Goal: Transaction & Acquisition: Purchase product/service

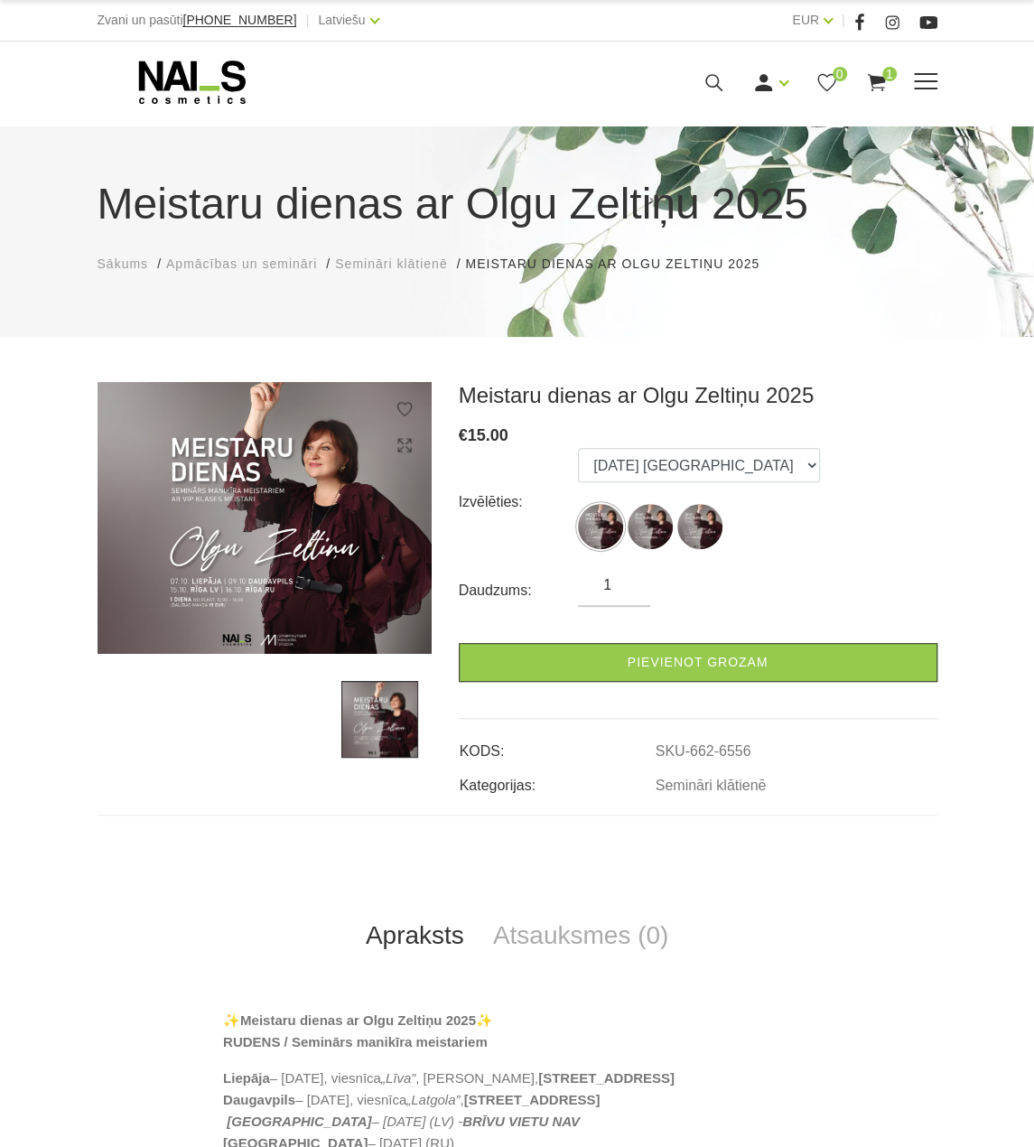
click at [714, 84] on icon at bounding box center [714, 82] width 23 height 23
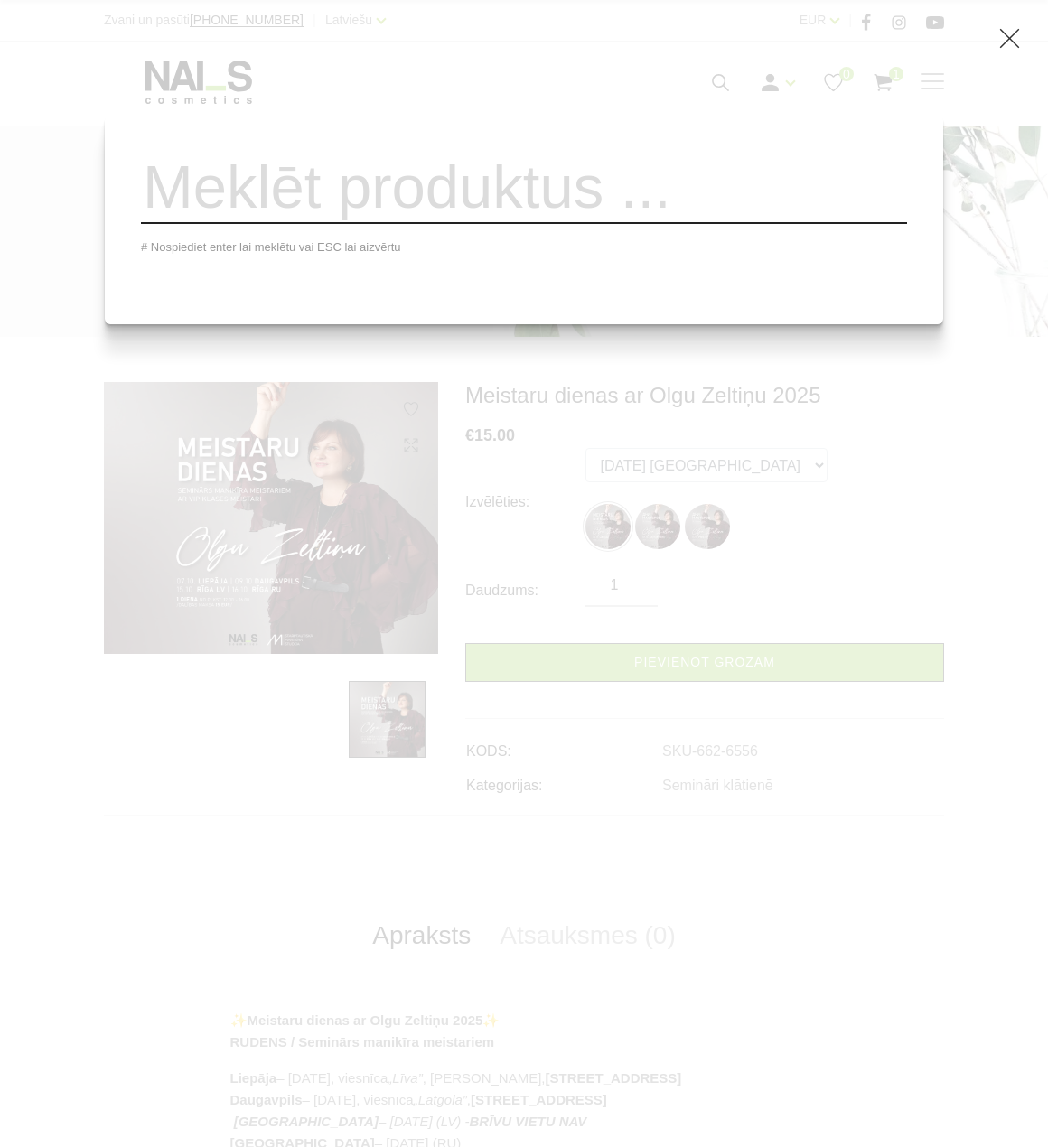
click at [602, 184] on input "search" at bounding box center [524, 187] width 766 height 73
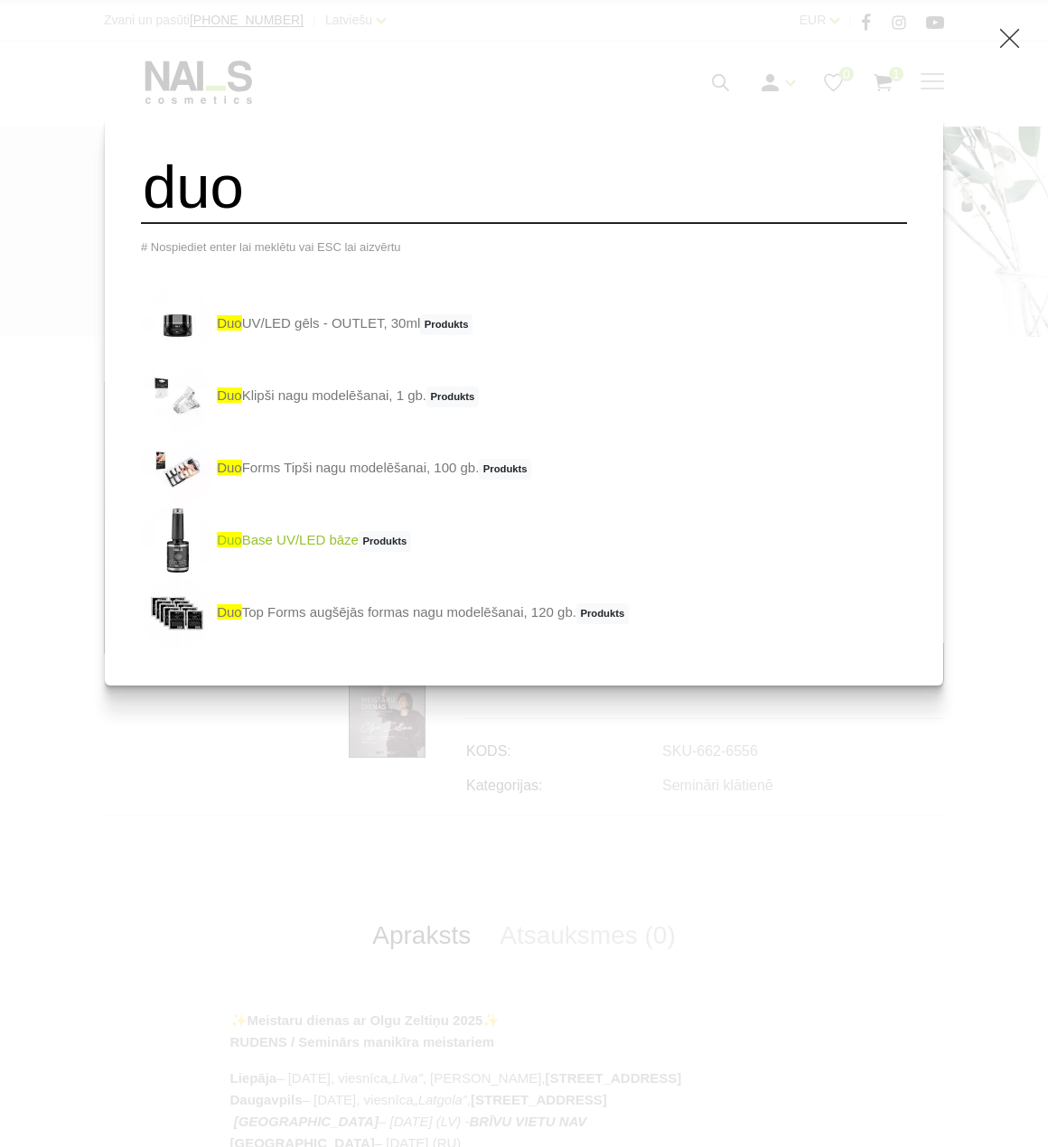
type input "duo"
click at [382, 552] on link "duo Base UV/LED bāze Produkts" at bounding box center [276, 541] width 270 height 72
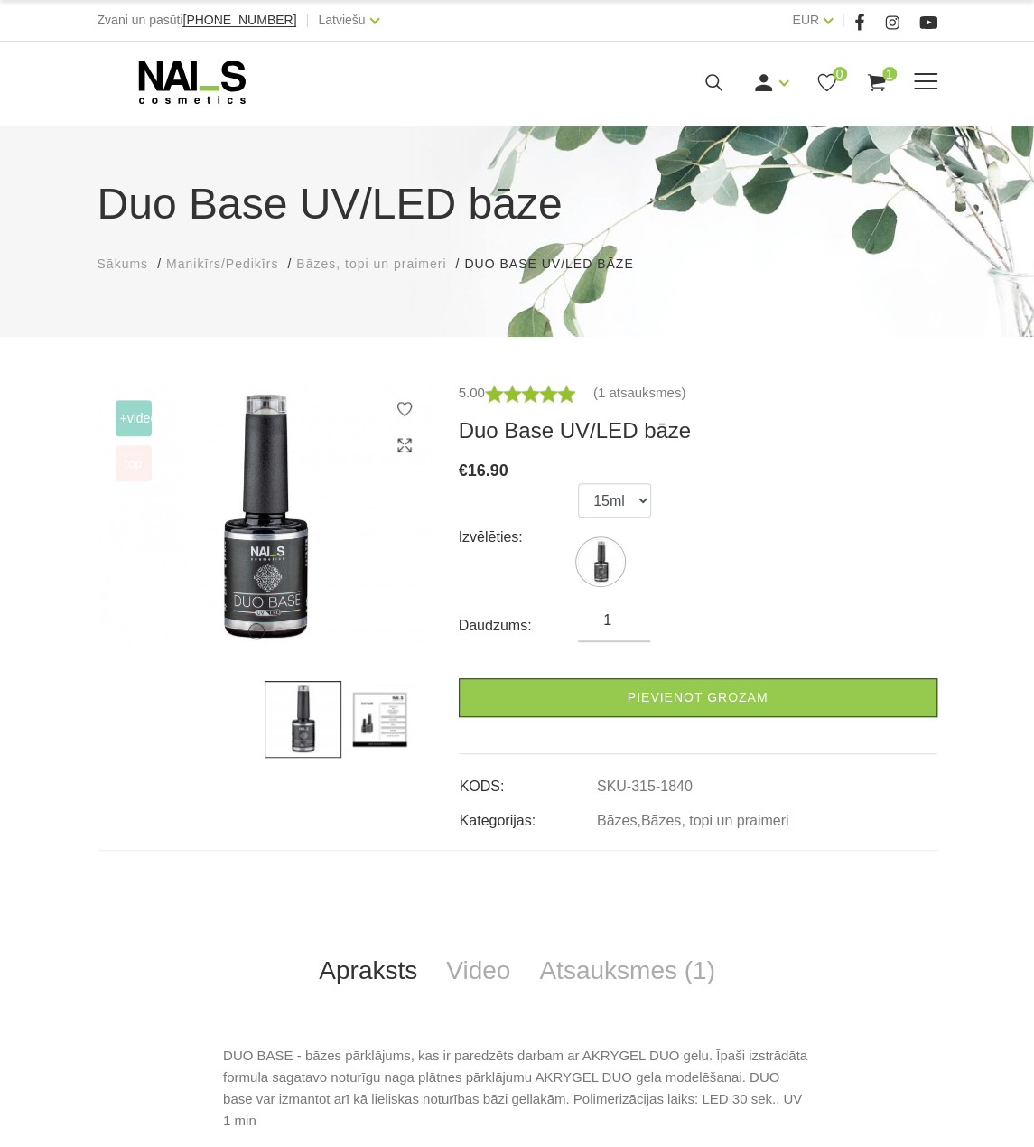
click at [166, 75] on icon at bounding box center [193, 82] width 190 height 45
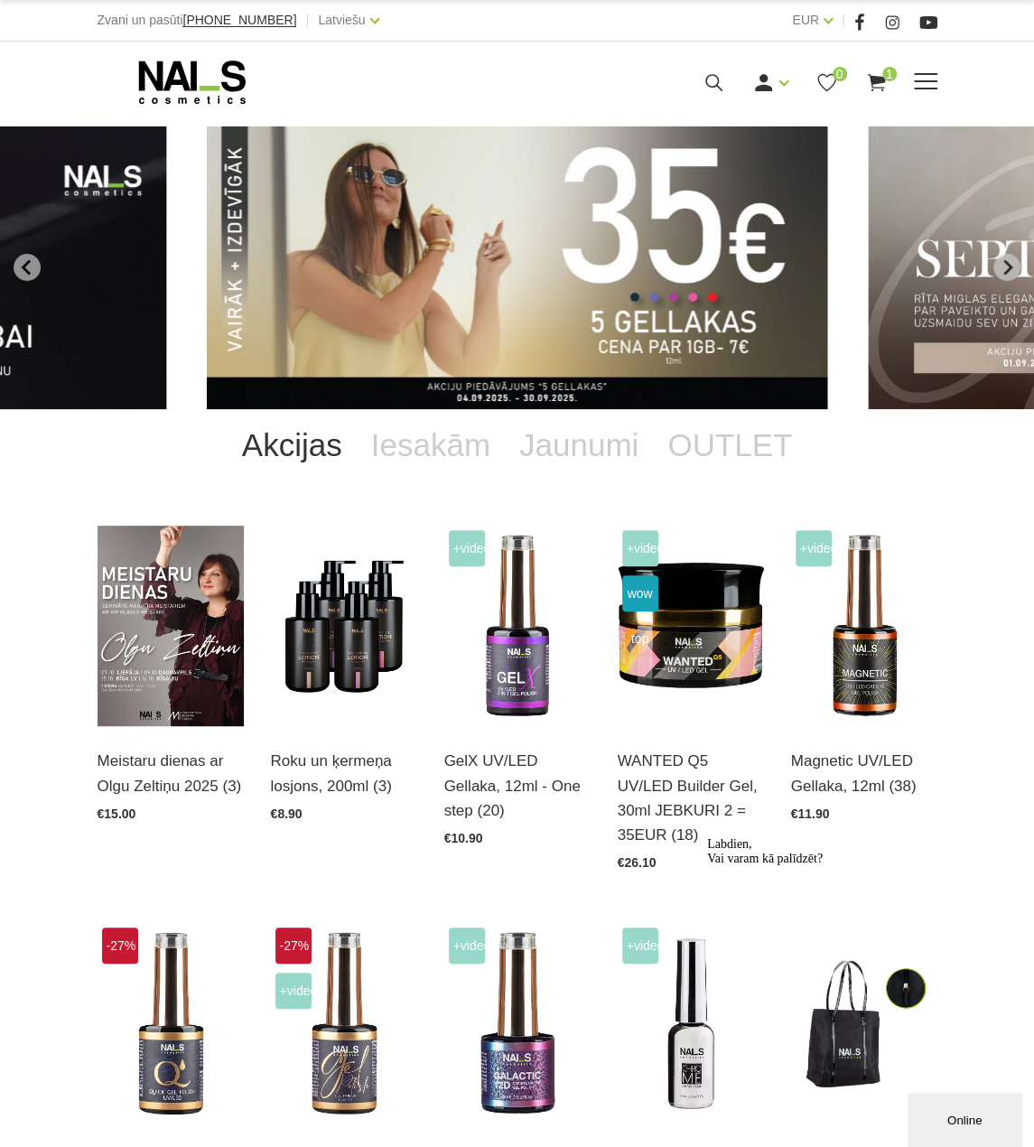
click at [714, 80] on icon at bounding box center [714, 82] width 23 height 23
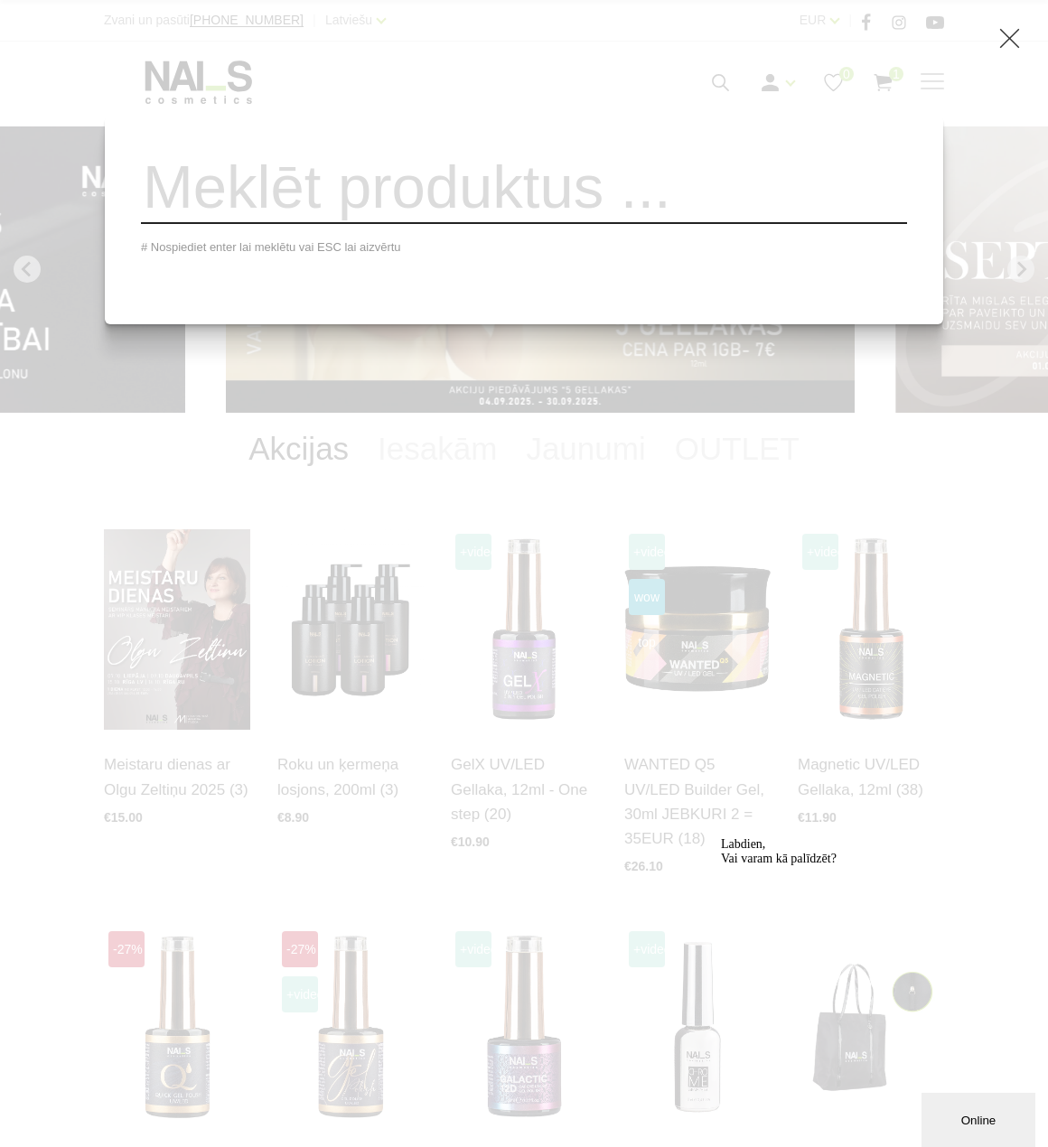
click at [647, 196] on input "search" at bounding box center [524, 187] width 766 height 73
type input "slip"
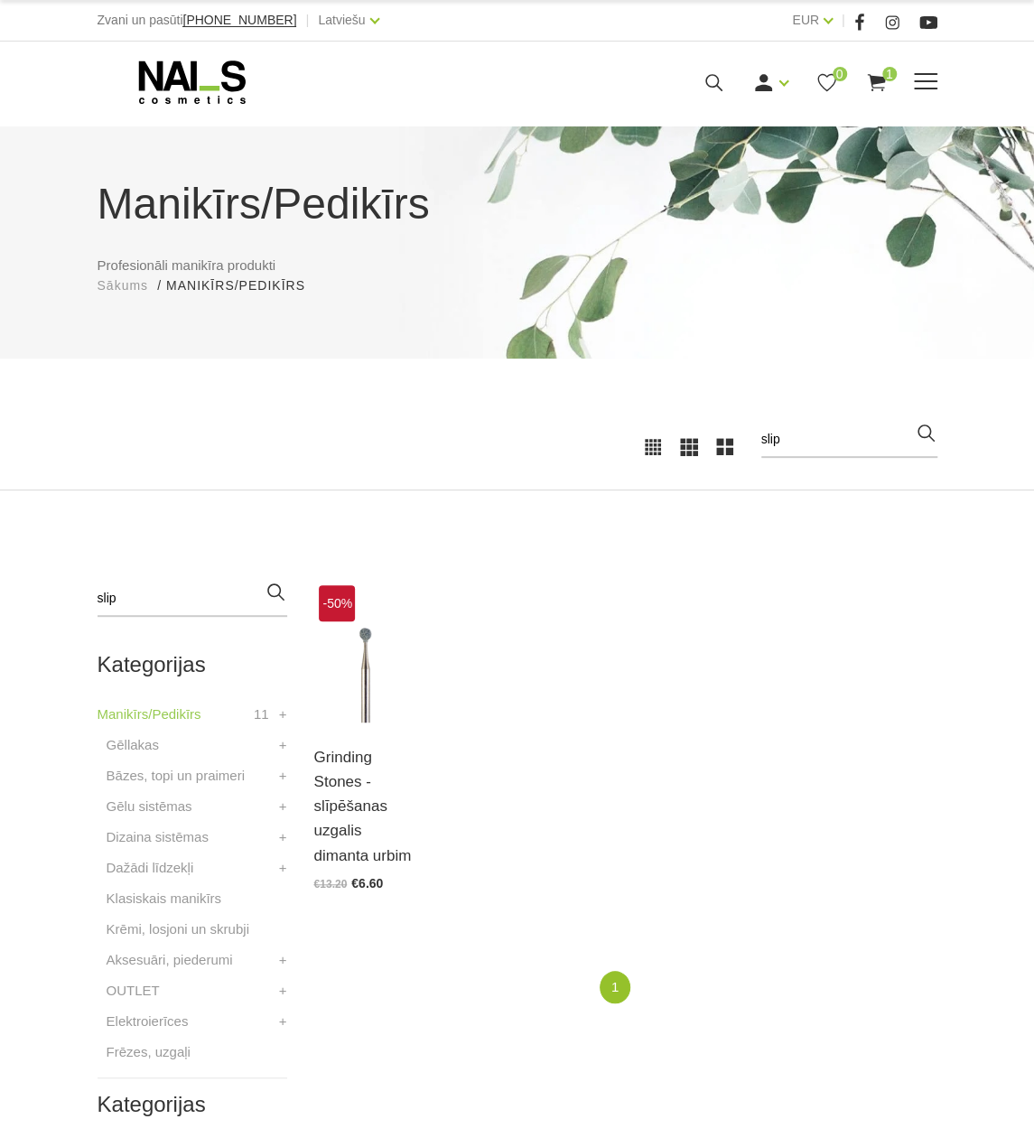
click at [229, 72] on use at bounding box center [191, 82] width 107 height 43
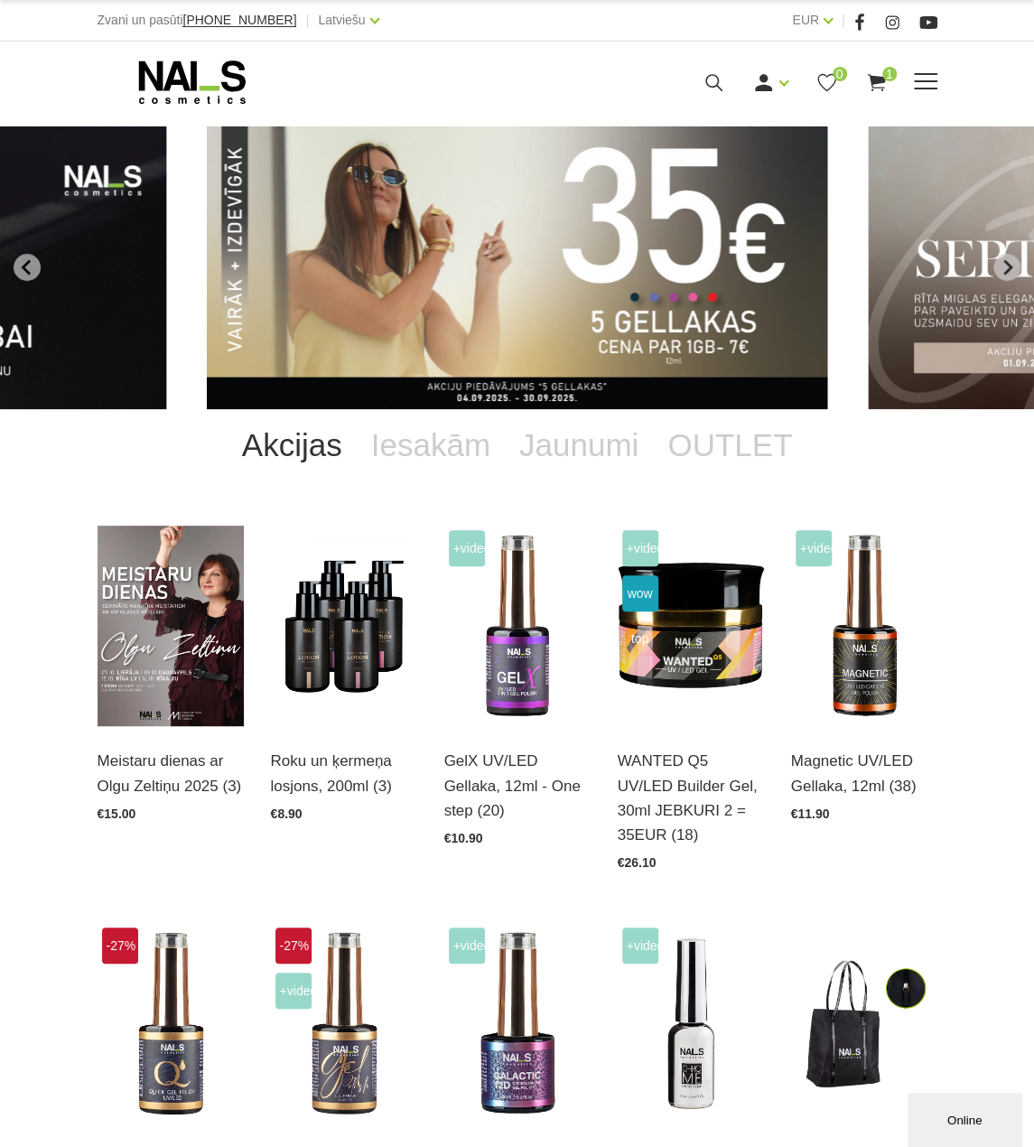
click at [706, 79] on icon at bounding box center [714, 82] width 23 height 23
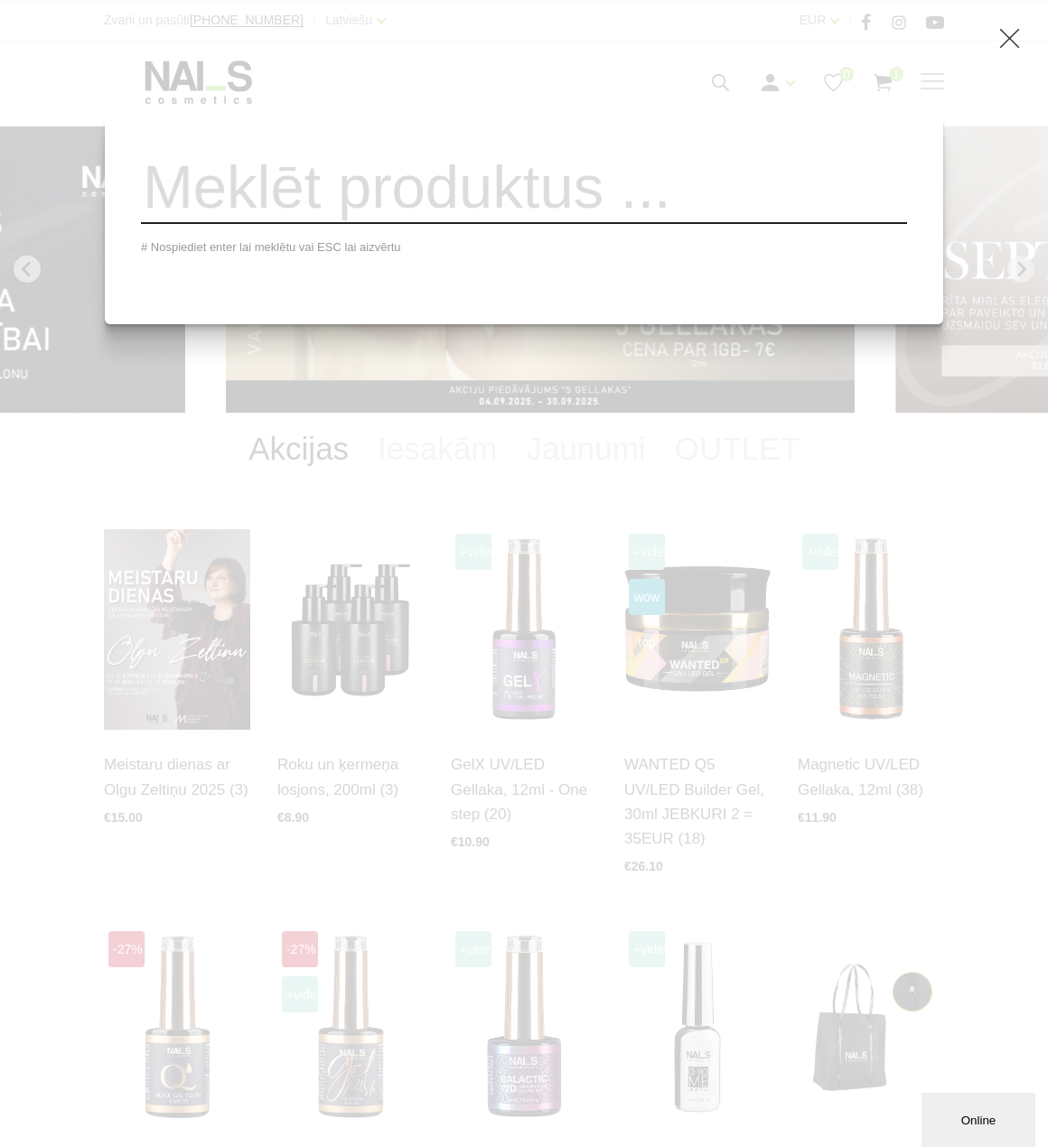
click at [628, 212] on input "search" at bounding box center [524, 187] width 766 height 73
type input "kli"
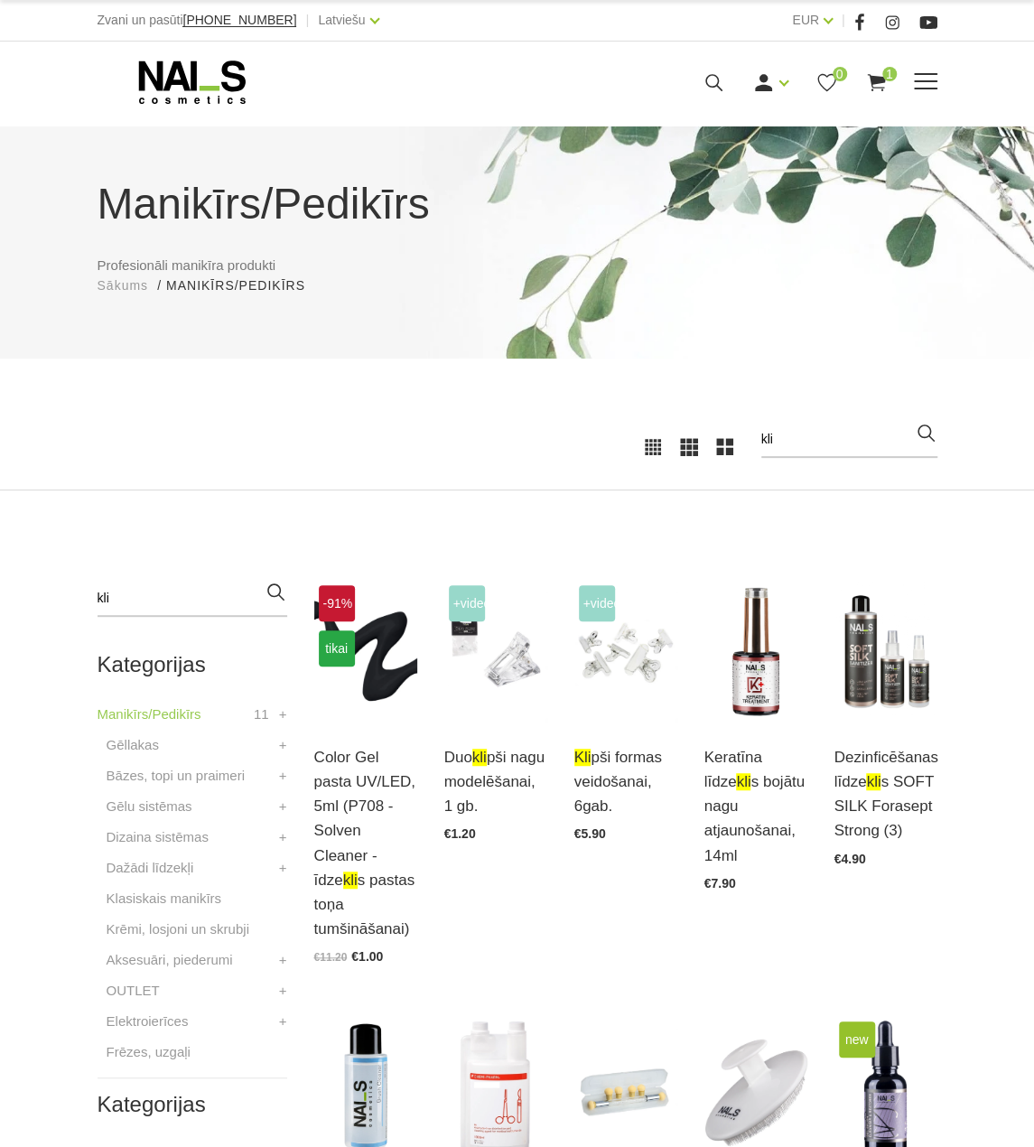
click at [706, 82] on use at bounding box center [713, 82] width 17 height 17
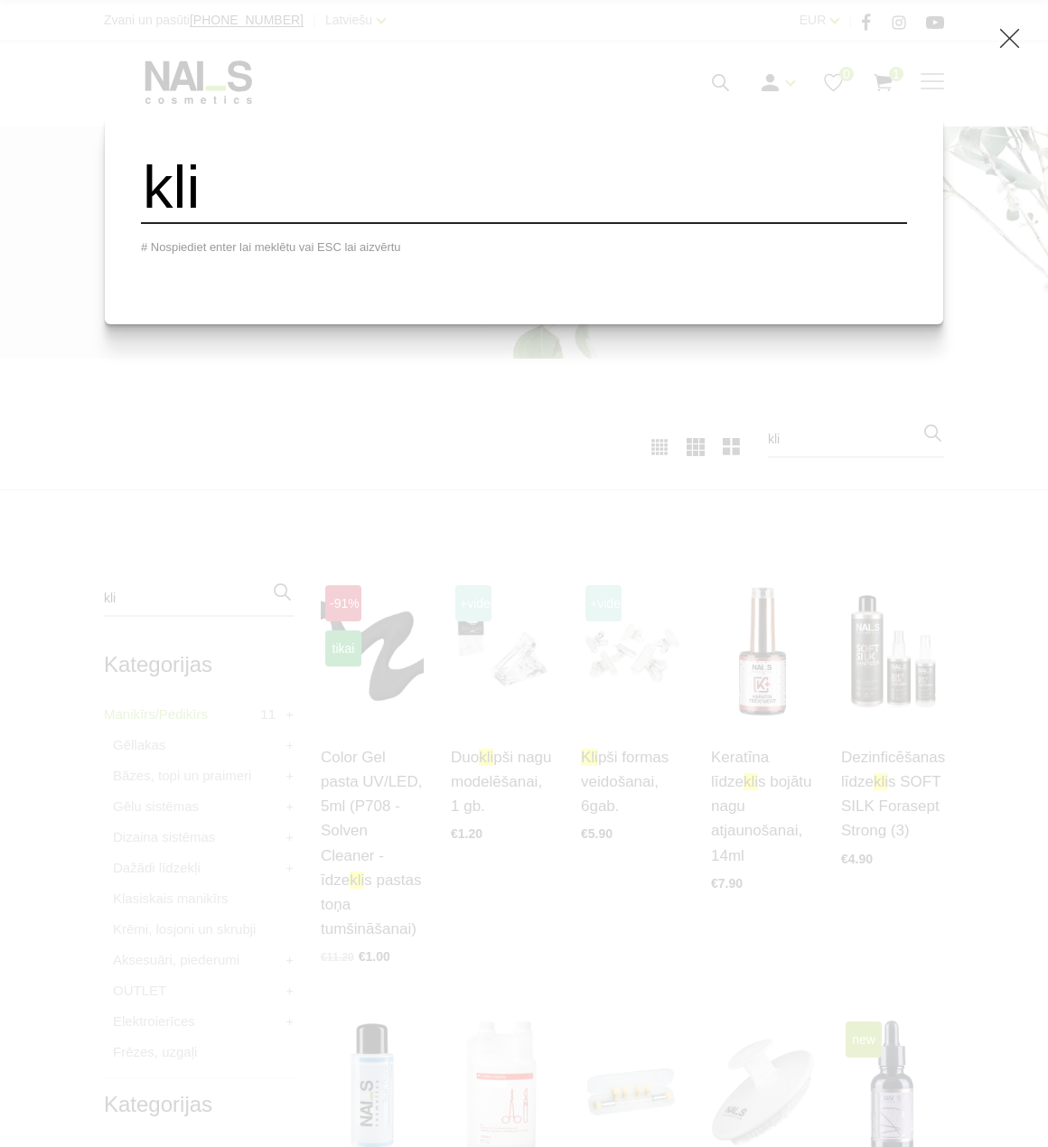
drag, startPoint x: 614, startPoint y: 196, endPoint x: 62, endPoint y: 341, distance: 570.7
click at [191, 256] on div "kli # Nospiediet enter lai meklētu vai ESC lai aizvērtu" at bounding box center [524, 220] width 838 height 210
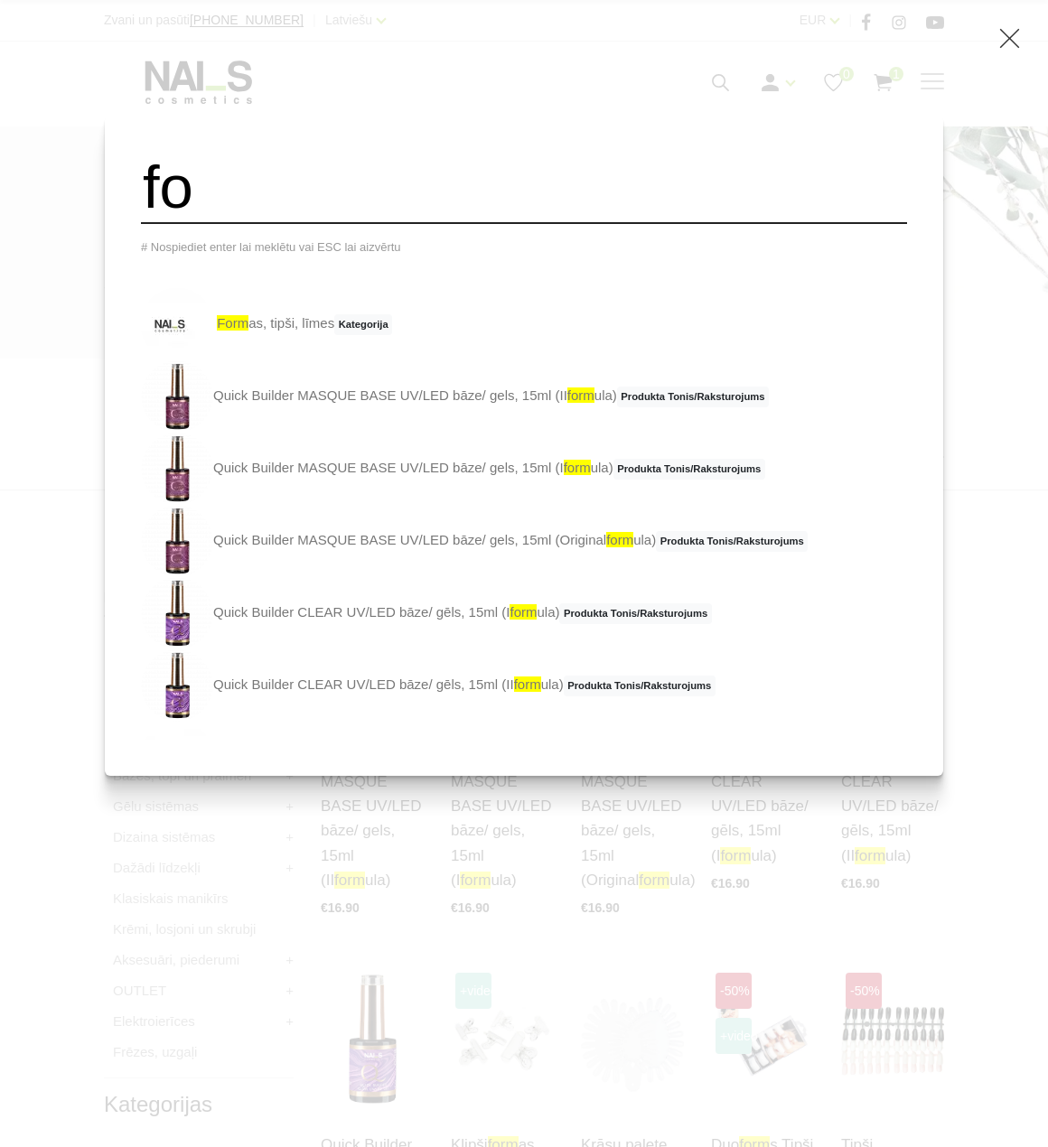
type input "f"
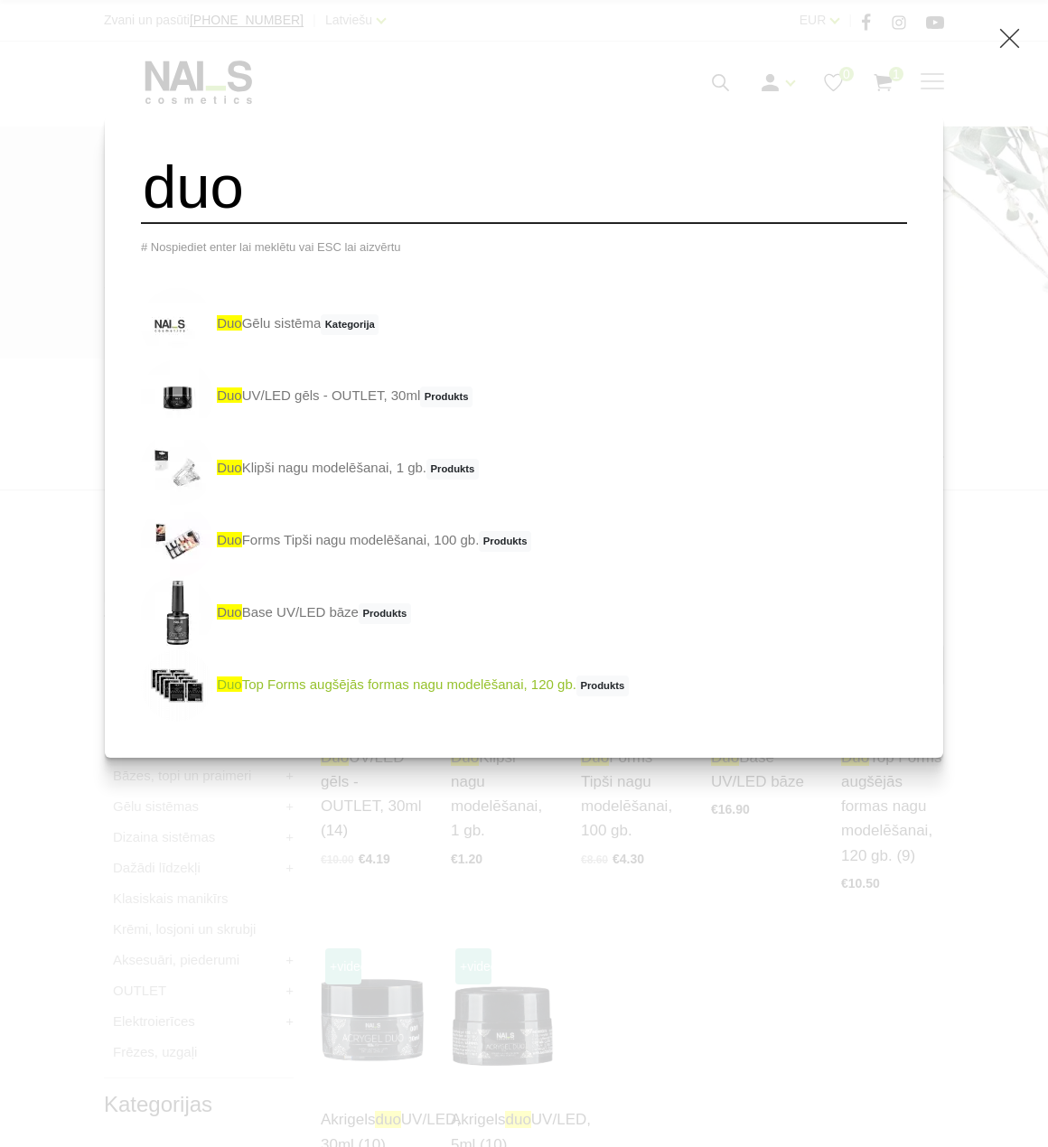
type input "duo"
click at [321, 698] on link "duo Top Forms augšējās formas nagu modelēšanai, 120 gb. Produkts" at bounding box center [385, 685] width 488 height 72
